Goal: Information Seeking & Learning: Find specific fact

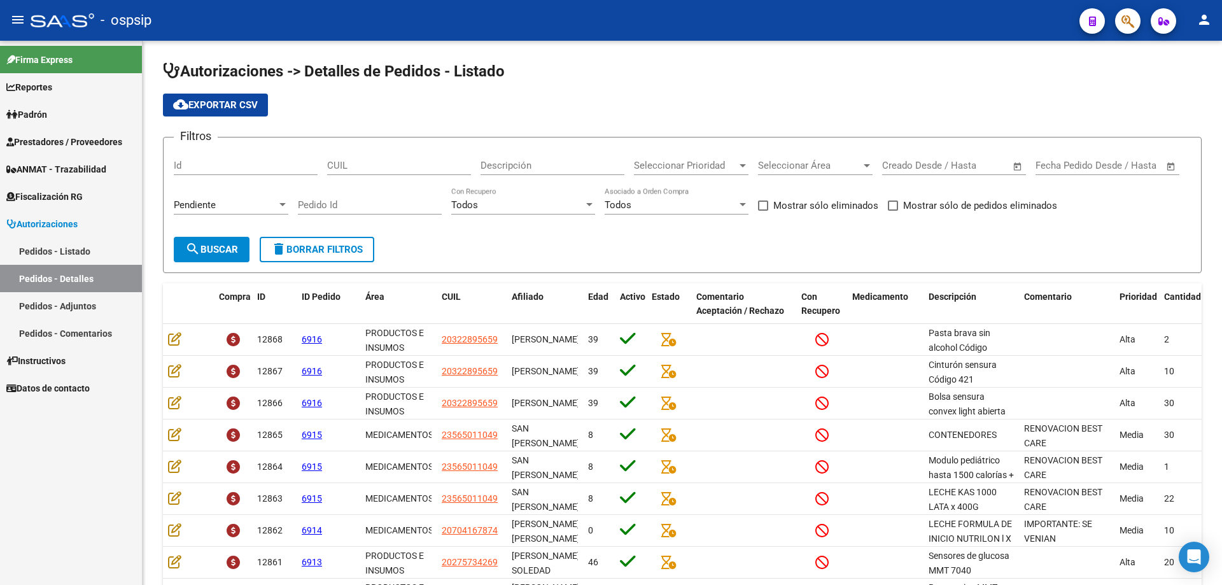
click at [1117, 17] on button "button" at bounding box center [1127, 20] width 25 height 25
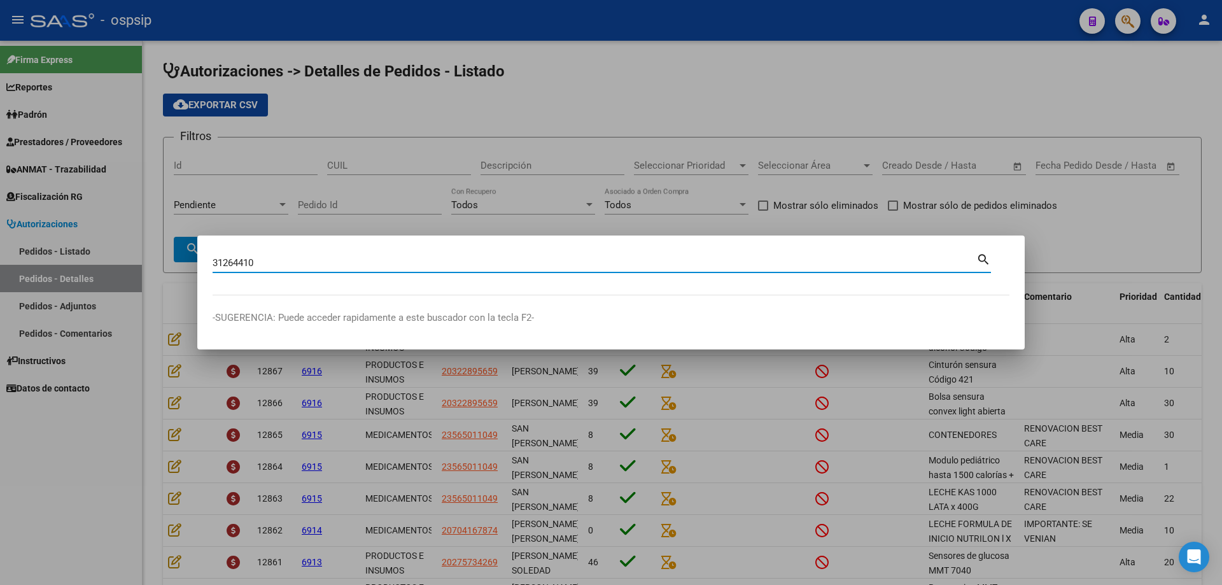
type input "31264410"
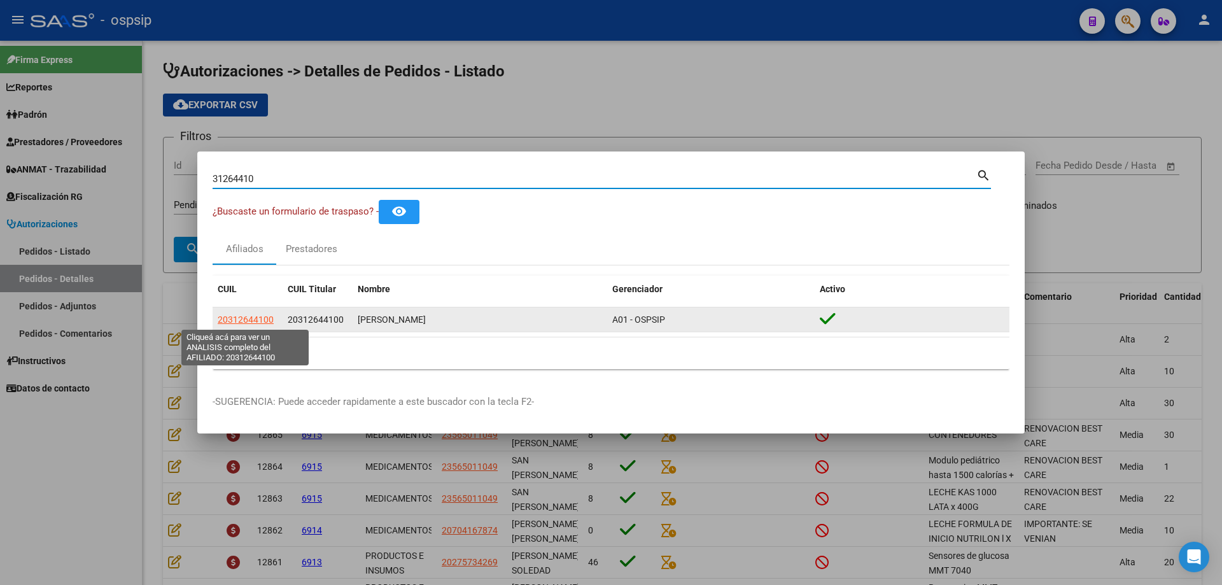
click at [258, 321] on span "20312644100" at bounding box center [246, 320] width 56 height 10
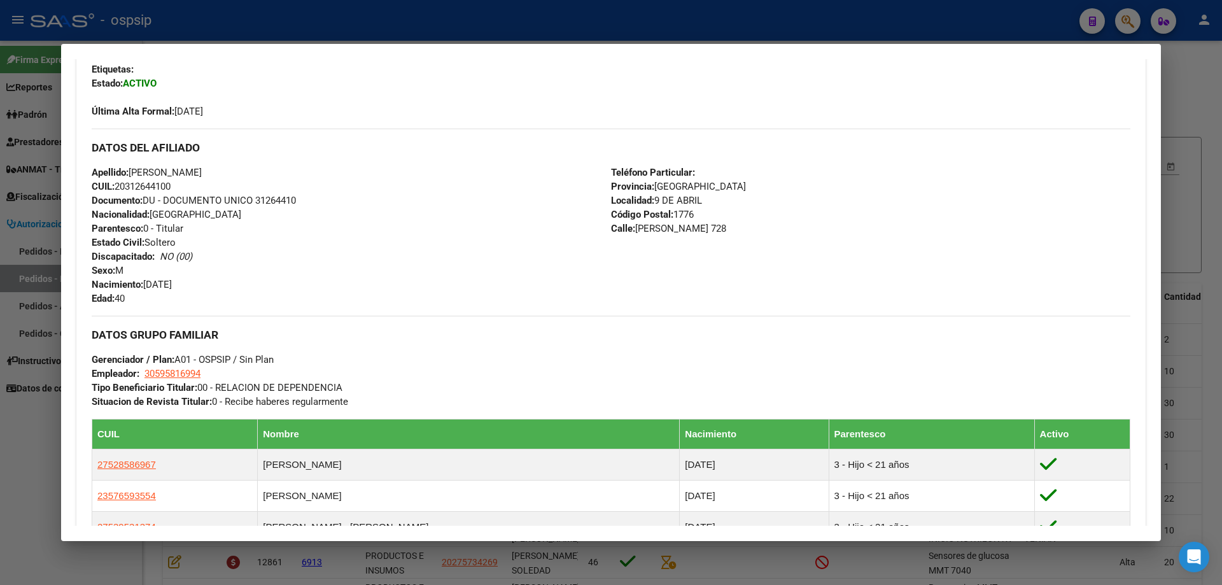
scroll to position [343, 0]
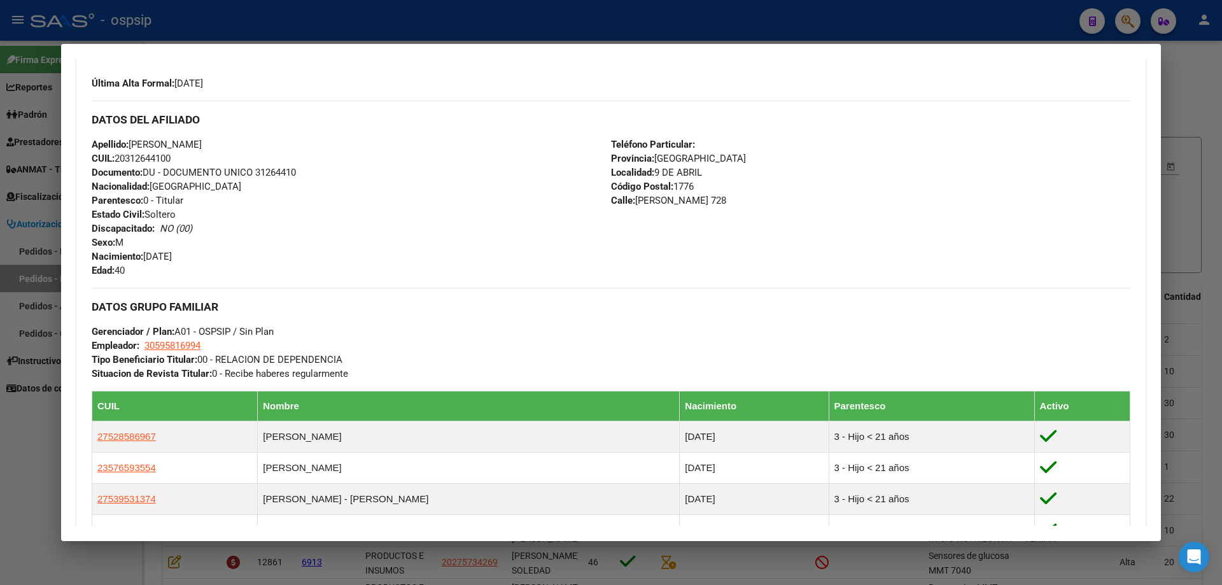
click at [163, 157] on span "CUIL: 20312644100" at bounding box center [131, 158] width 79 height 11
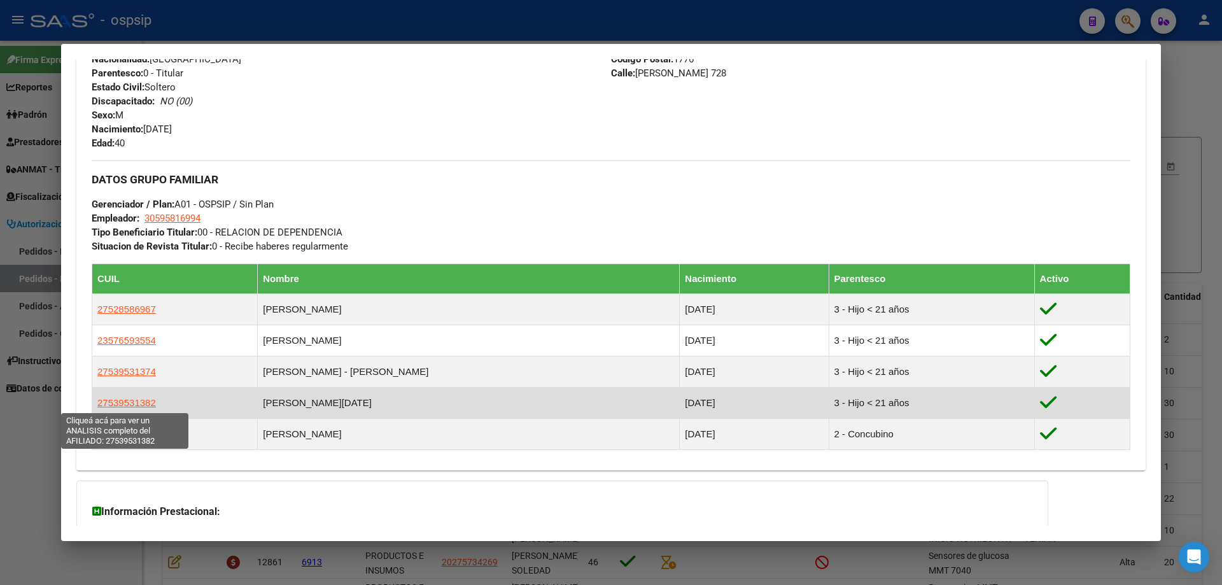
click at [121, 400] on span "27539531382" at bounding box center [126, 402] width 59 height 11
type textarea "27539531382"
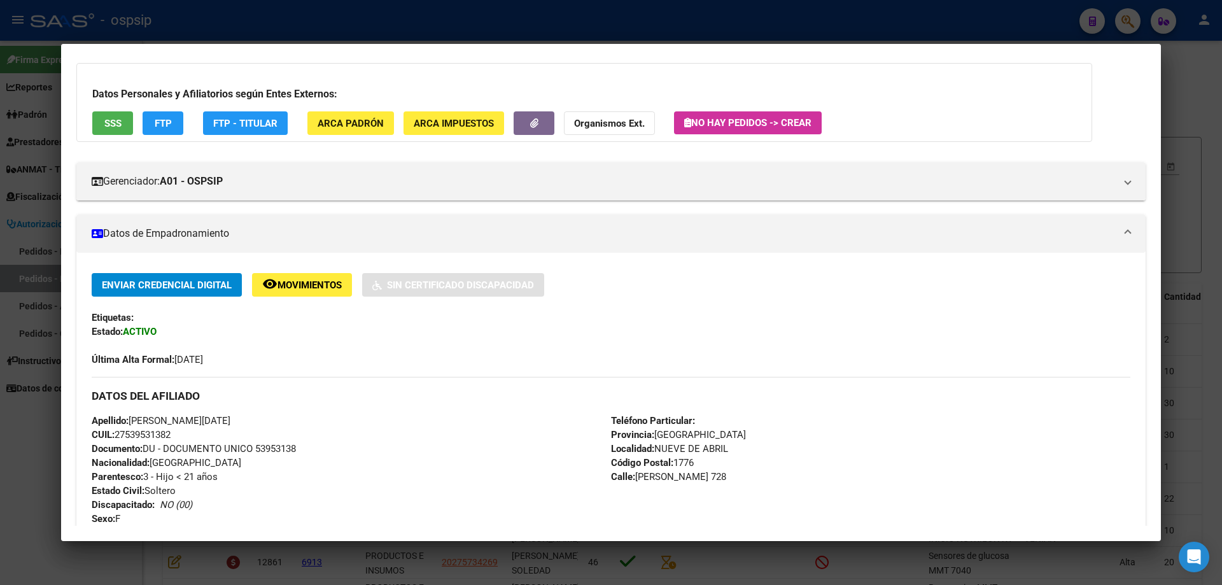
scroll to position [255, 0]
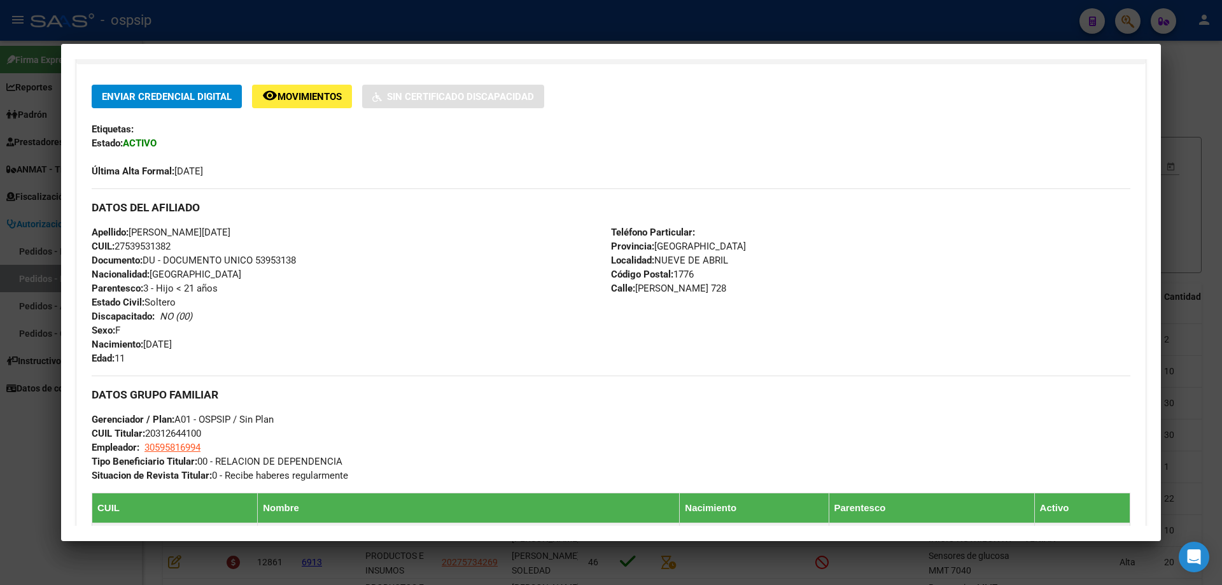
click at [274, 260] on span "Documento: DU - DOCUMENTO UNICO 53953138" at bounding box center [194, 260] width 204 height 11
copy span "53953138"
